Goal: Navigation & Orientation: Find specific page/section

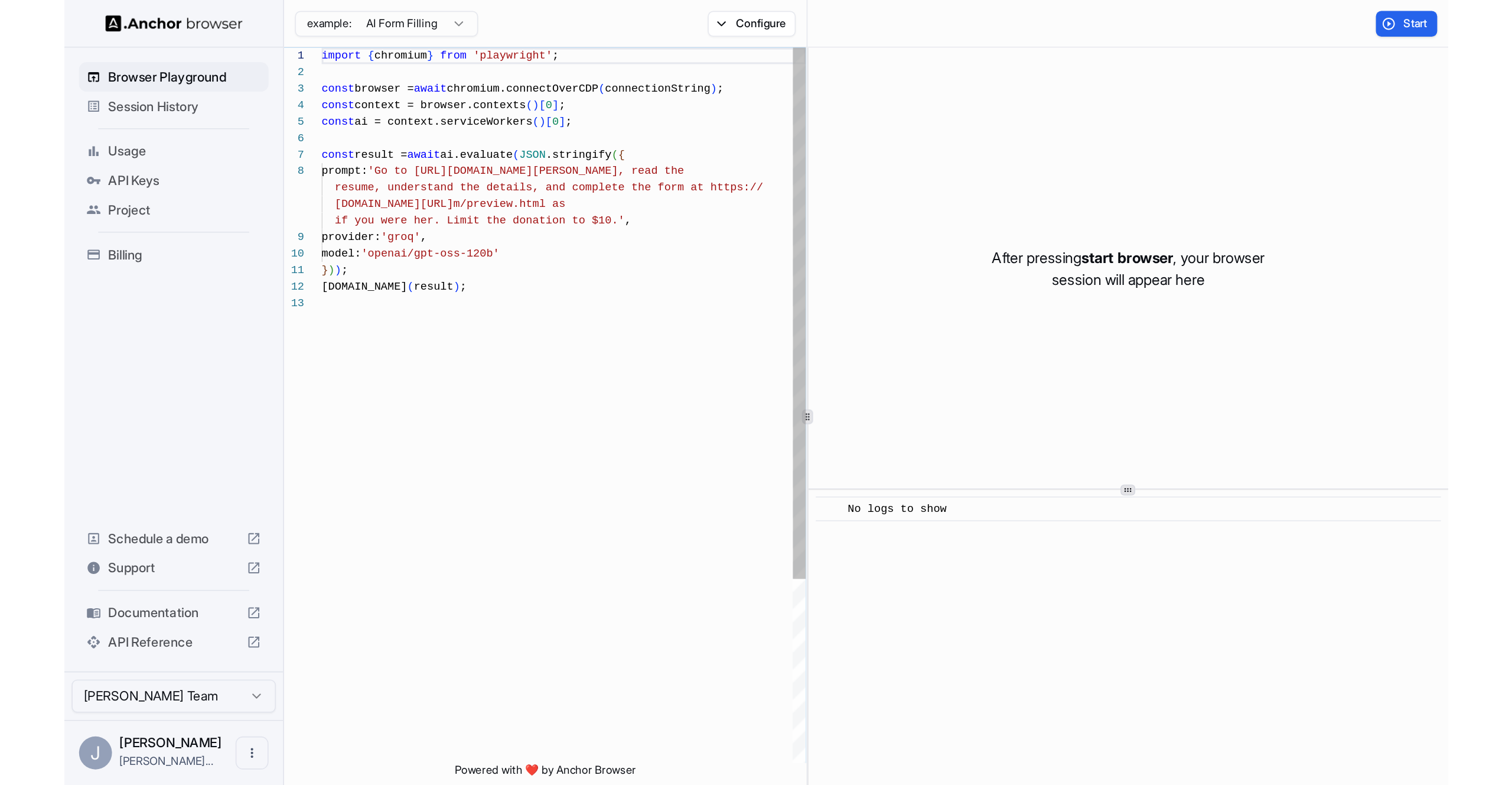
scroll to position [74, 0]
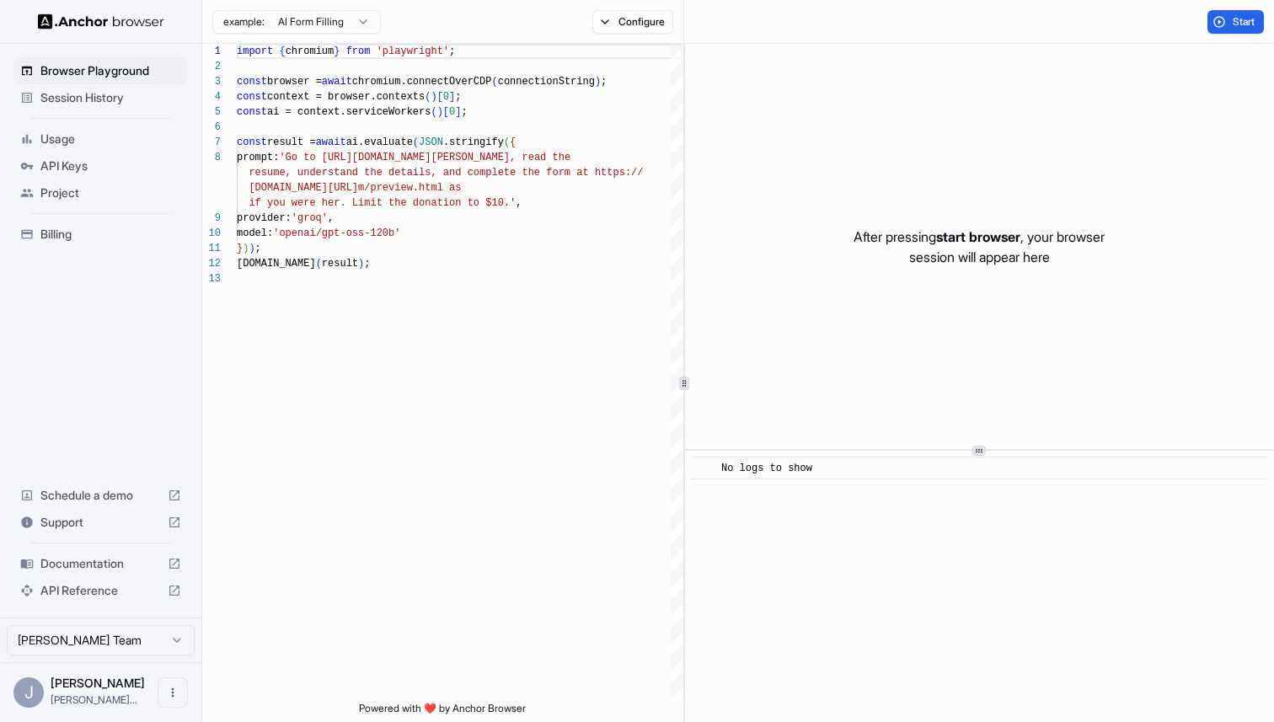
click at [104, 232] on span "Billing" at bounding box center [110, 234] width 141 height 17
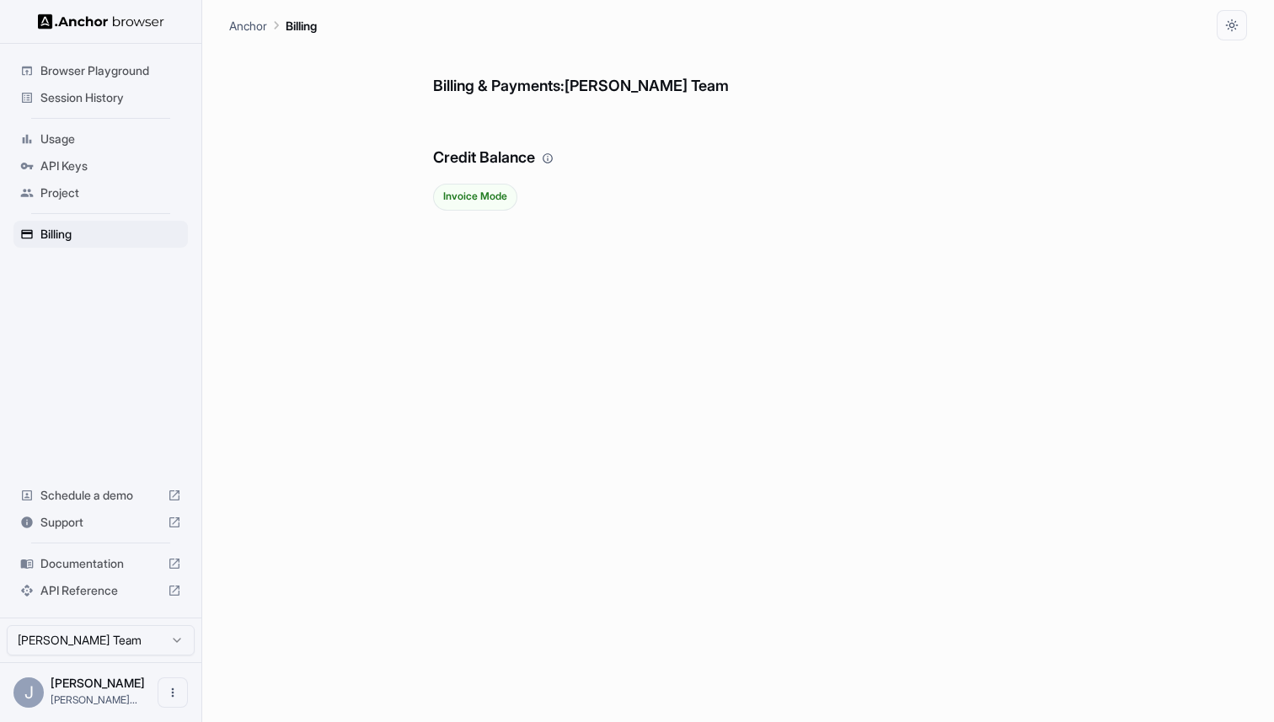
click at [106, 197] on span "Project" at bounding box center [110, 192] width 141 height 17
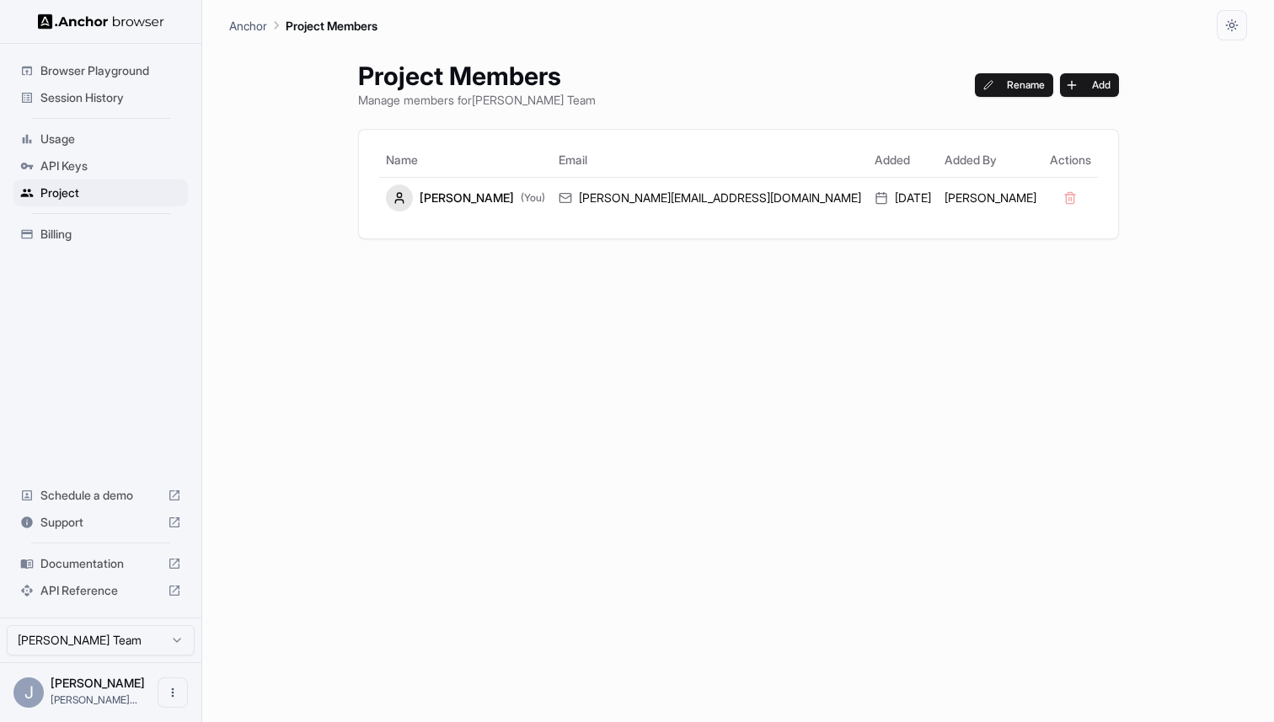
click at [100, 232] on span "Billing" at bounding box center [110, 234] width 141 height 17
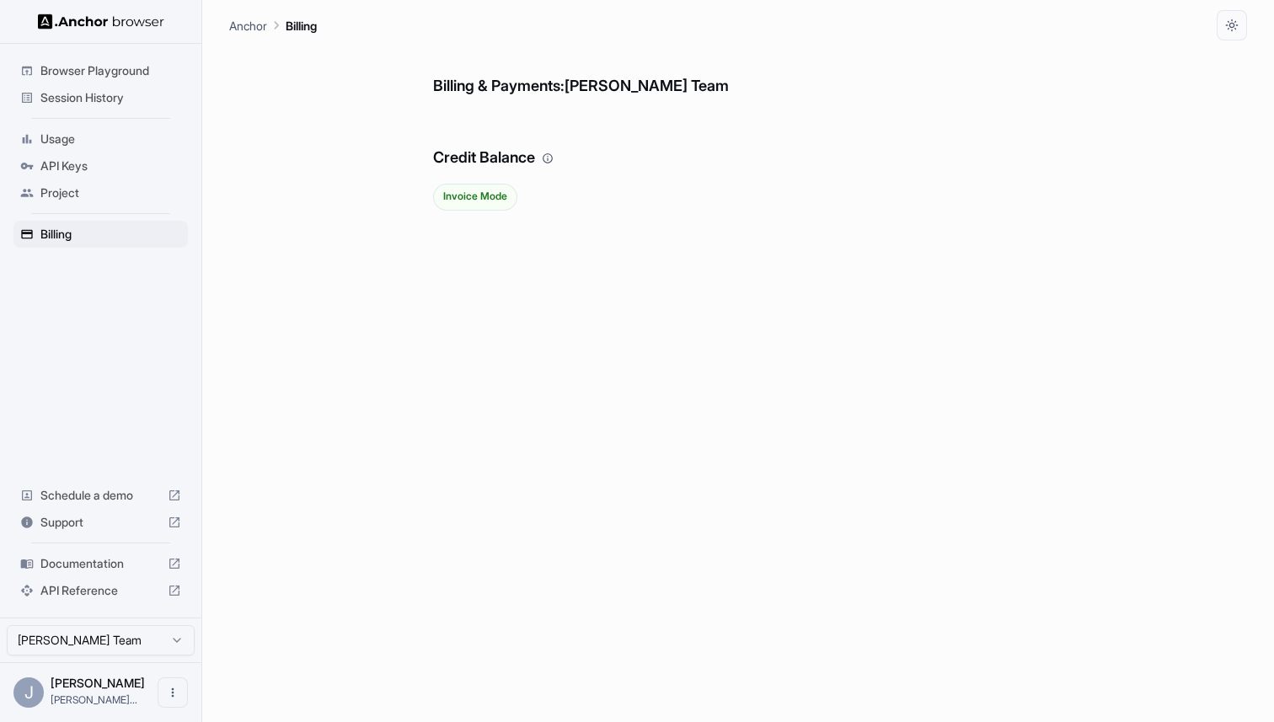
click at [102, 198] on span "Project" at bounding box center [110, 192] width 141 height 17
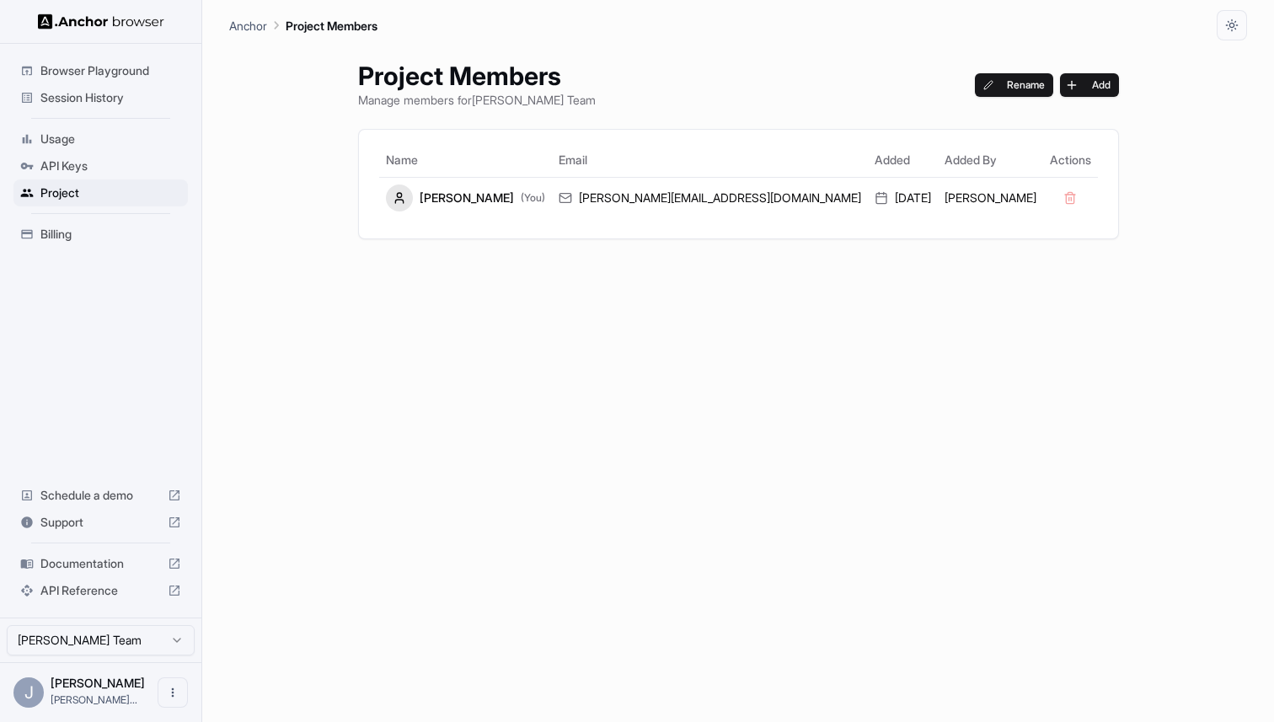
click at [96, 232] on span "Billing" at bounding box center [110, 234] width 141 height 17
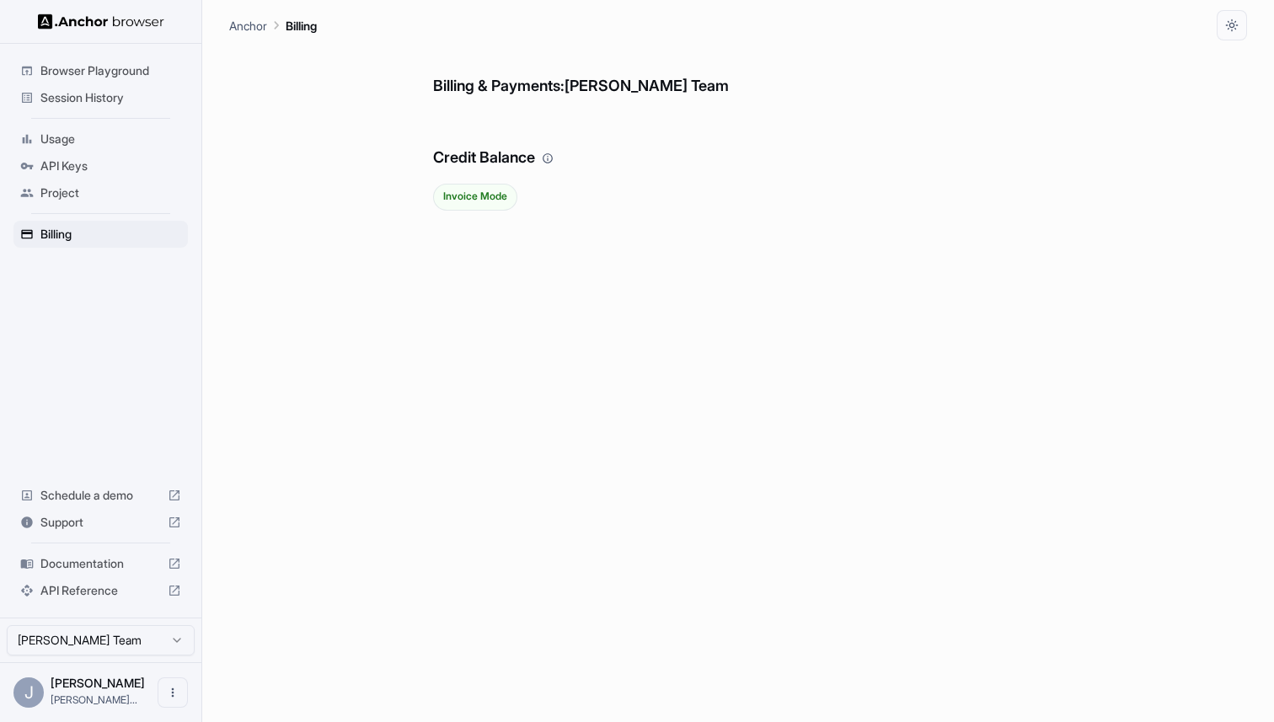
click at [97, 197] on span "Project" at bounding box center [110, 192] width 141 height 17
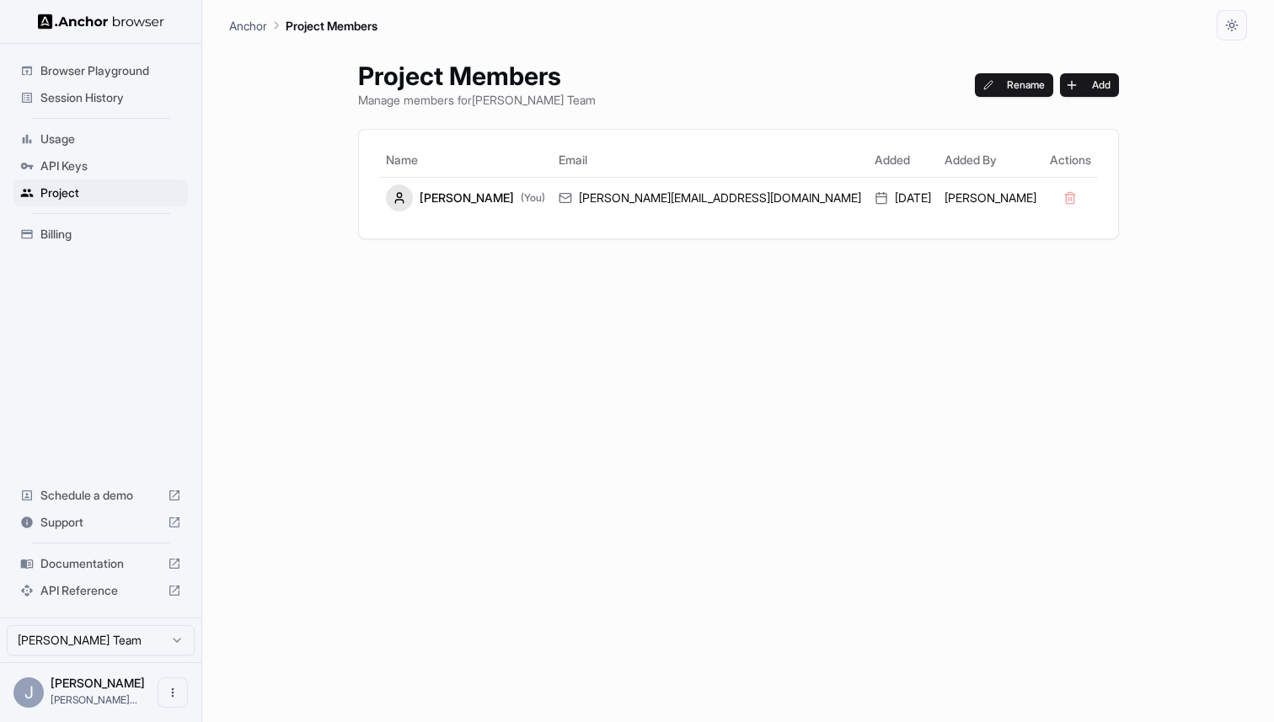
click at [98, 241] on span "Billing" at bounding box center [110, 234] width 141 height 17
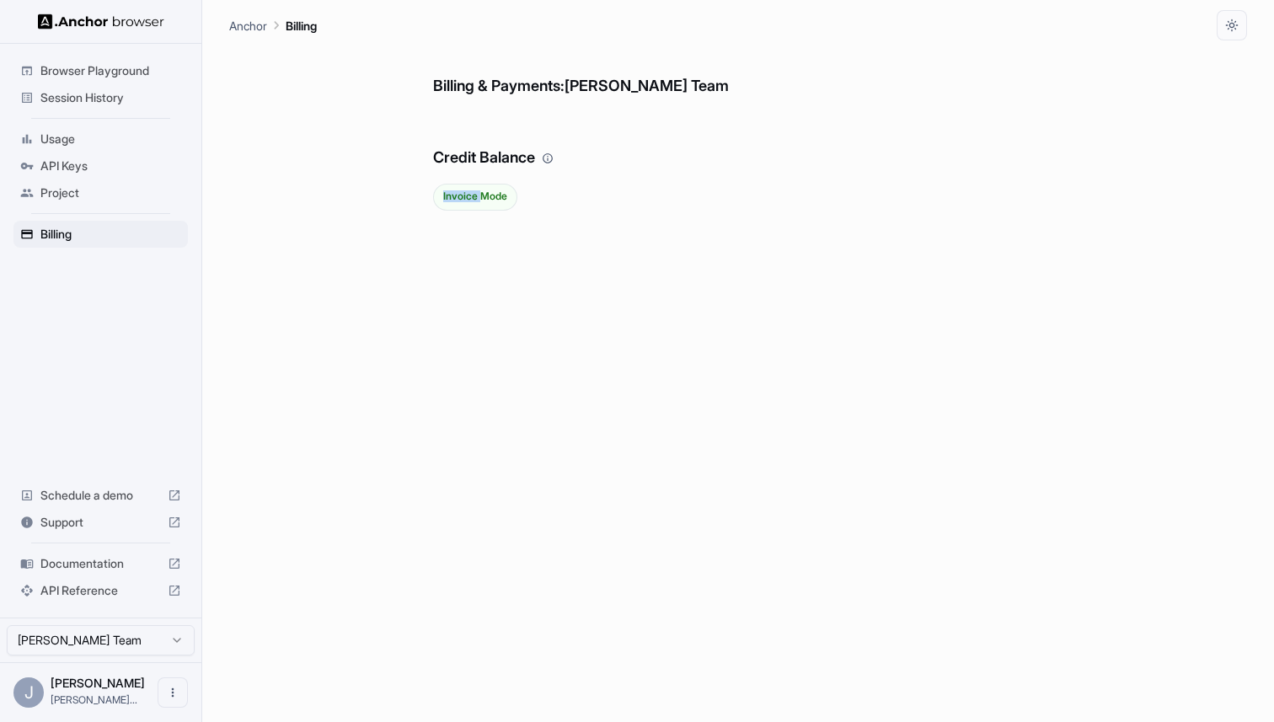
drag, startPoint x: 458, startPoint y: 197, endPoint x: 77, endPoint y: 188, distance: 381.7
click at [216, 179] on main "Anchor Billing Billing & Payments: [PERSON_NAME] Team Credit Balance Invoice Mo…" at bounding box center [737, 361] width 1071 height 722
click at [72, 188] on span "Project" at bounding box center [110, 192] width 141 height 17
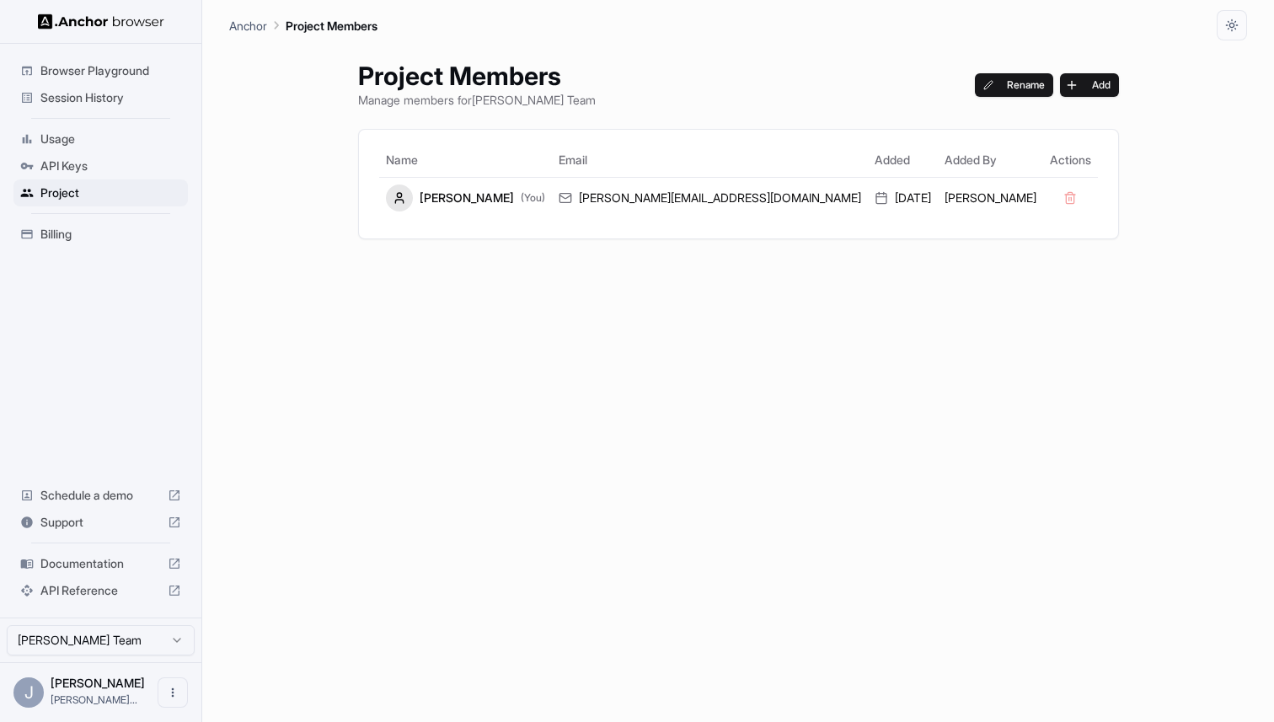
click at [68, 141] on span "Usage" at bounding box center [110, 139] width 141 height 17
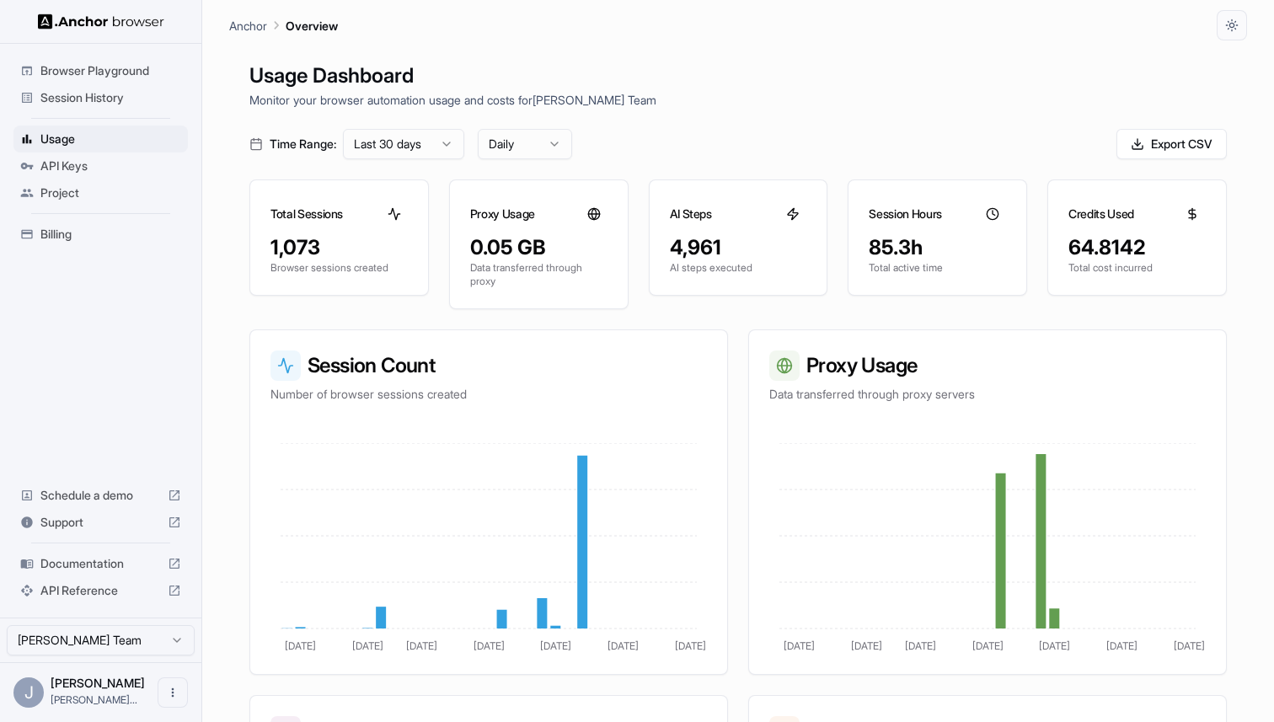
click at [98, 502] on span "Schedule a demo" at bounding box center [100, 495] width 120 height 17
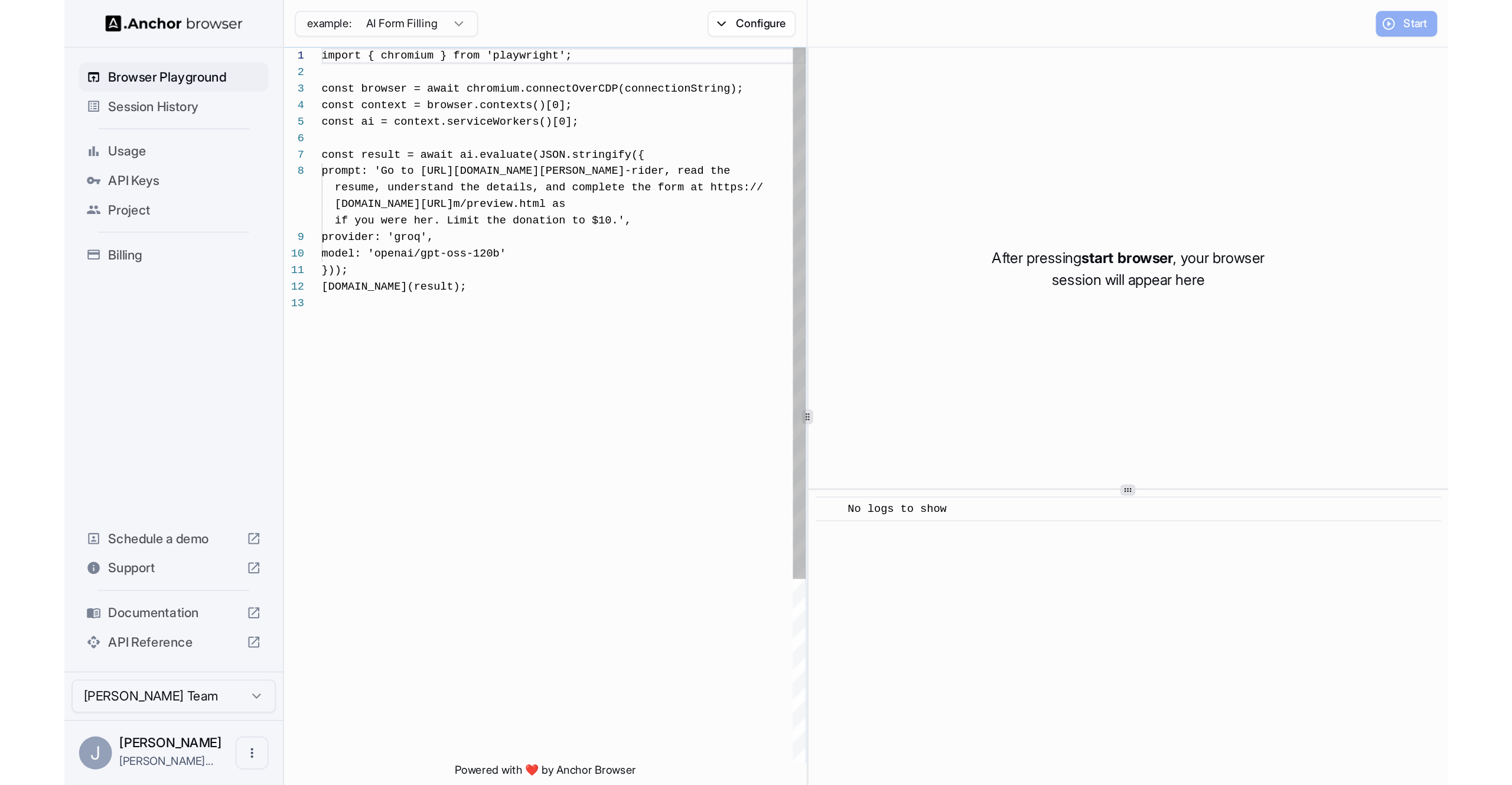
scroll to position [74, 0]
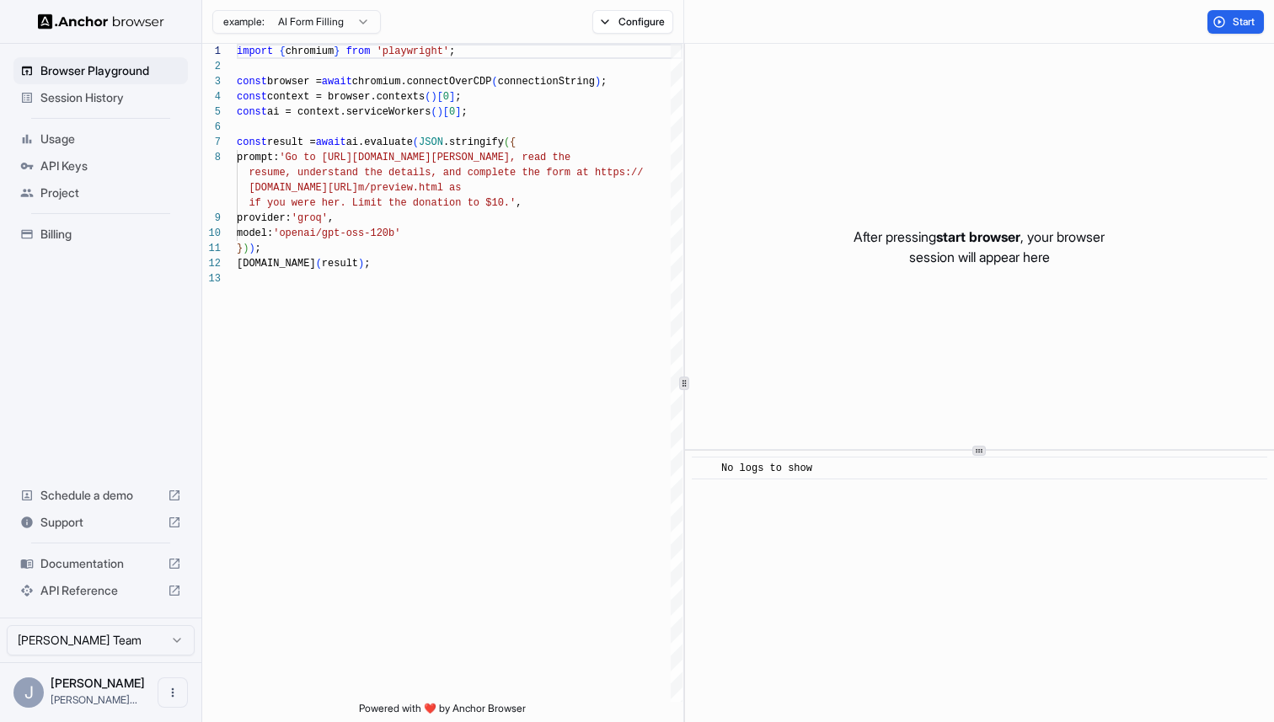
click at [90, 585] on span "API Reference" at bounding box center [100, 590] width 120 height 17
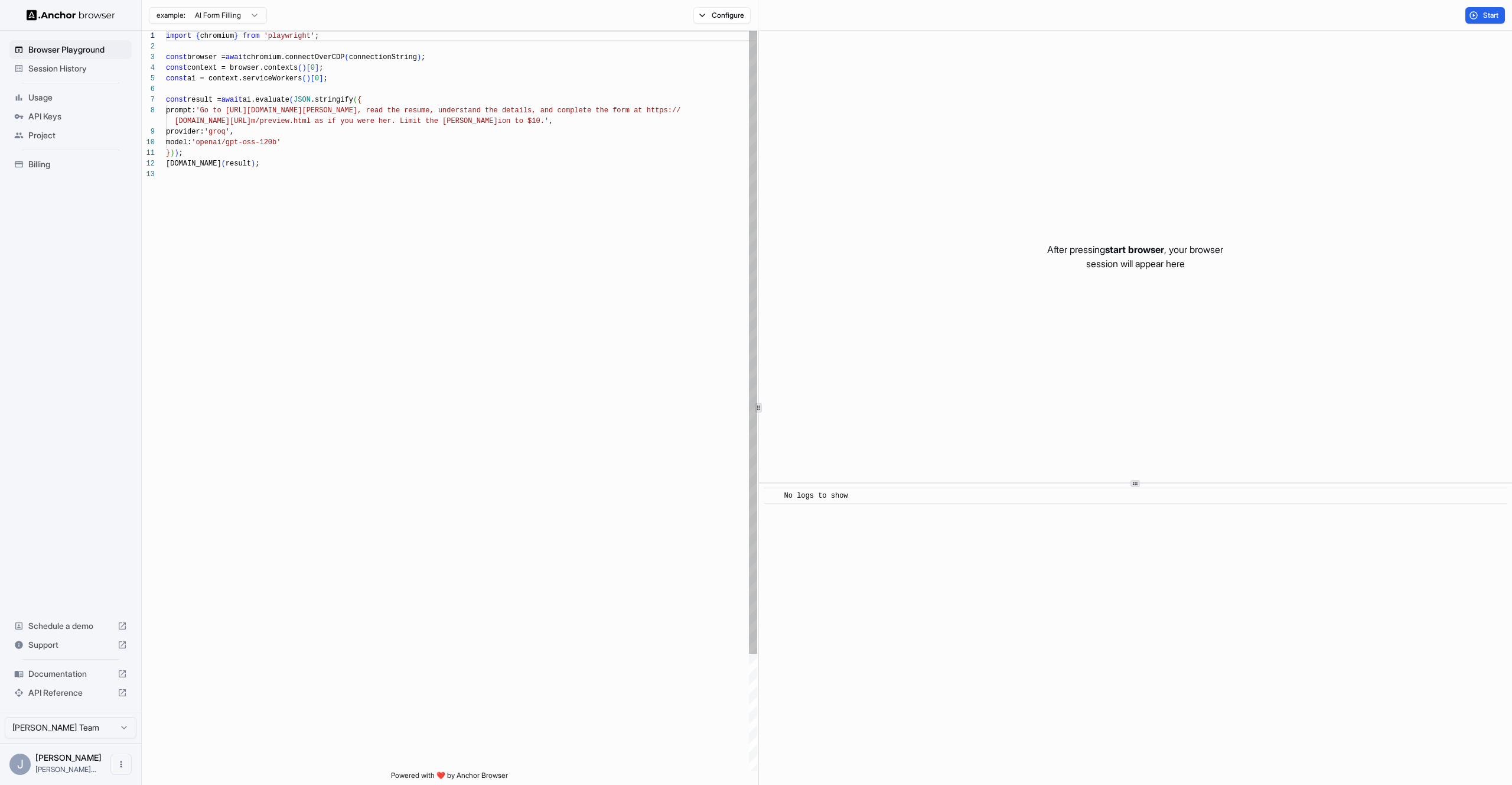
scroll to position [85, 0]
